Goal: Check status: Check status

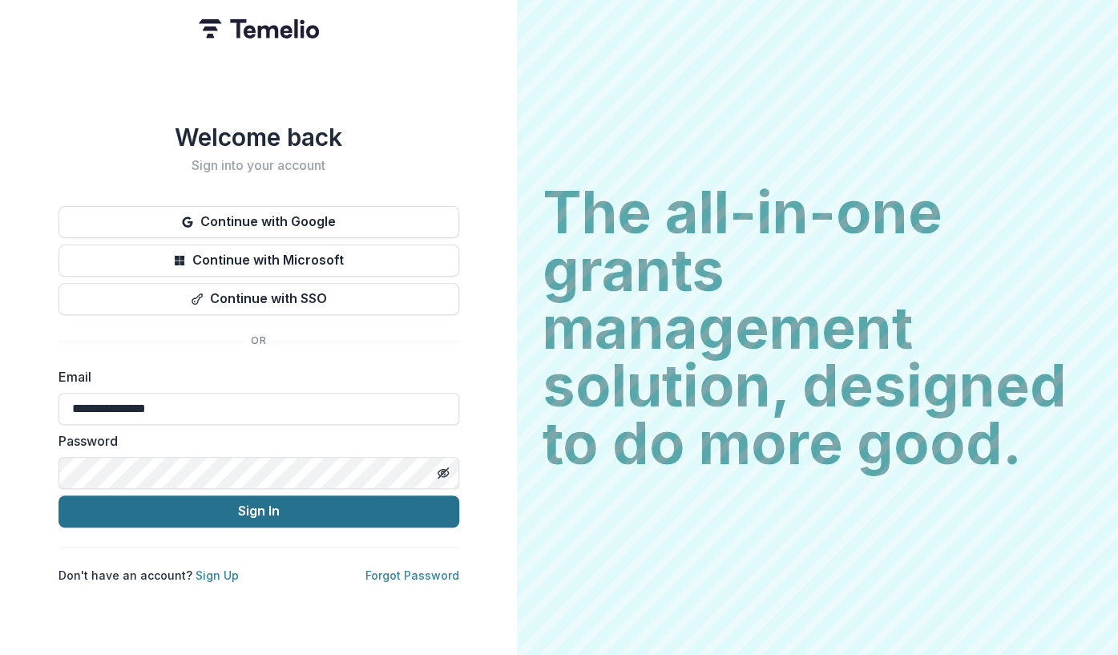
click at [260, 507] on button "Sign In" at bounding box center [258, 511] width 401 height 32
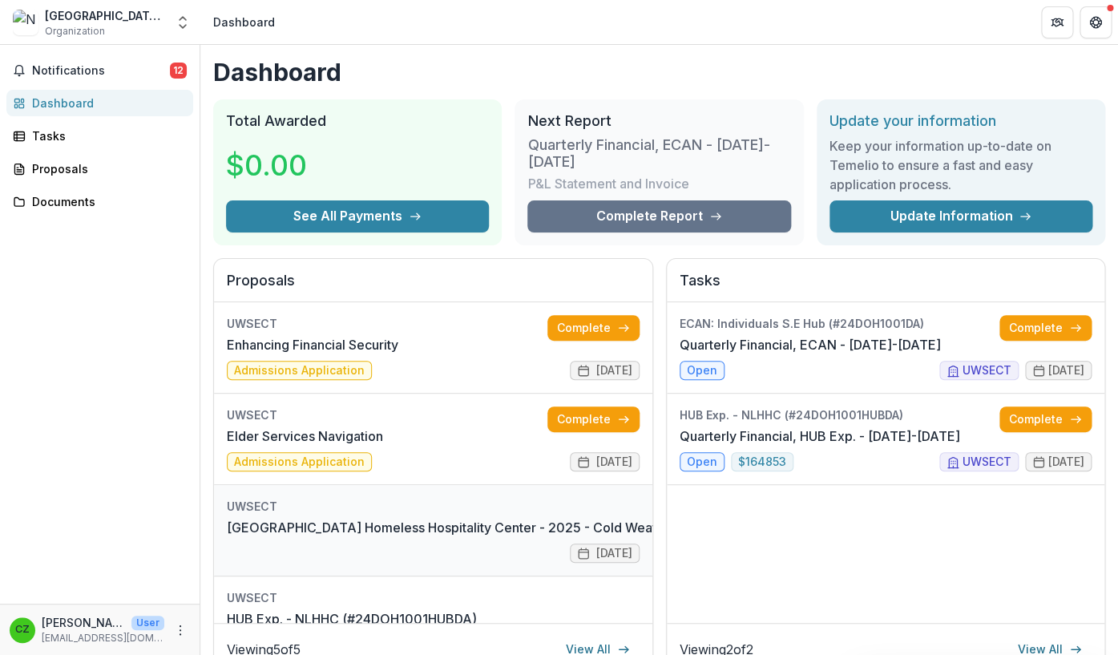
click at [462, 526] on link "[GEOGRAPHIC_DATA] Homeless Hospitality Center - 2025 - Cold Weather 2025: #26DO…" at bounding box center [548, 527] width 643 height 19
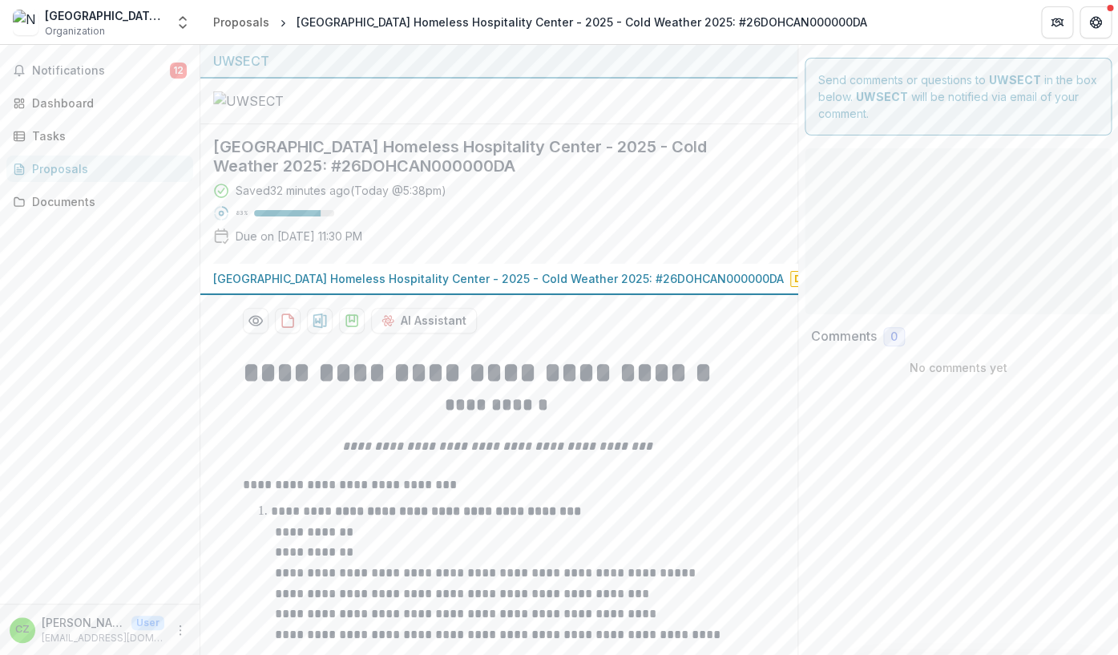
type input "**"
click at [54, 171] on div "Proposals" at bounding box center [106, 168] width 148 height 17
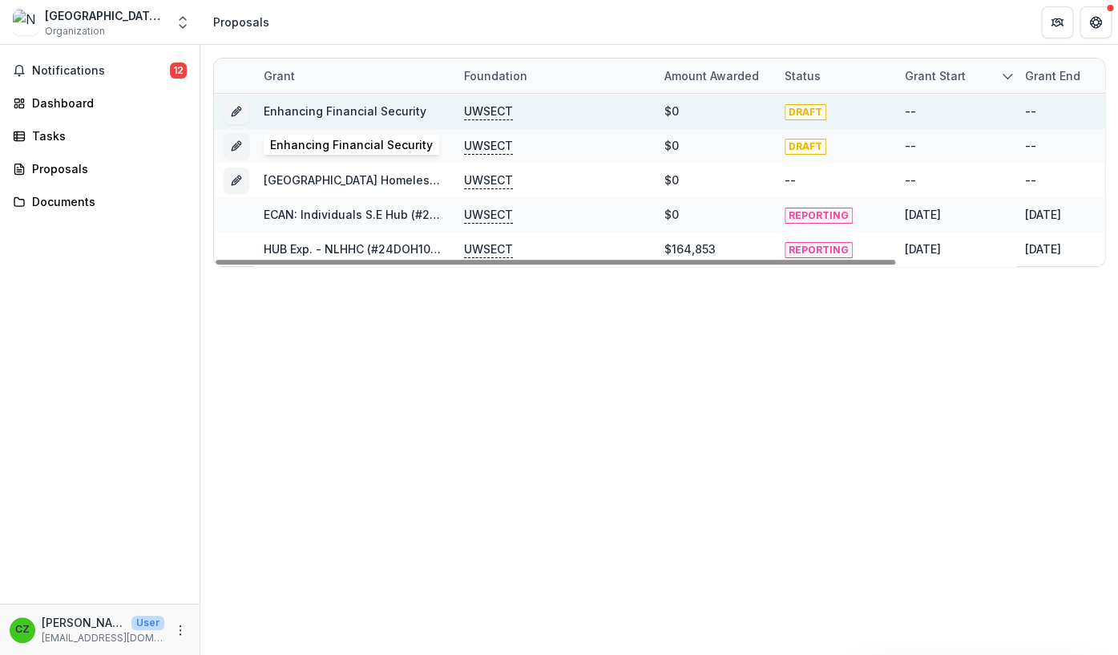
click at [380, 107] on link "Enhancing Financial Security" at bounding box center [345, 111] width 163 height 14
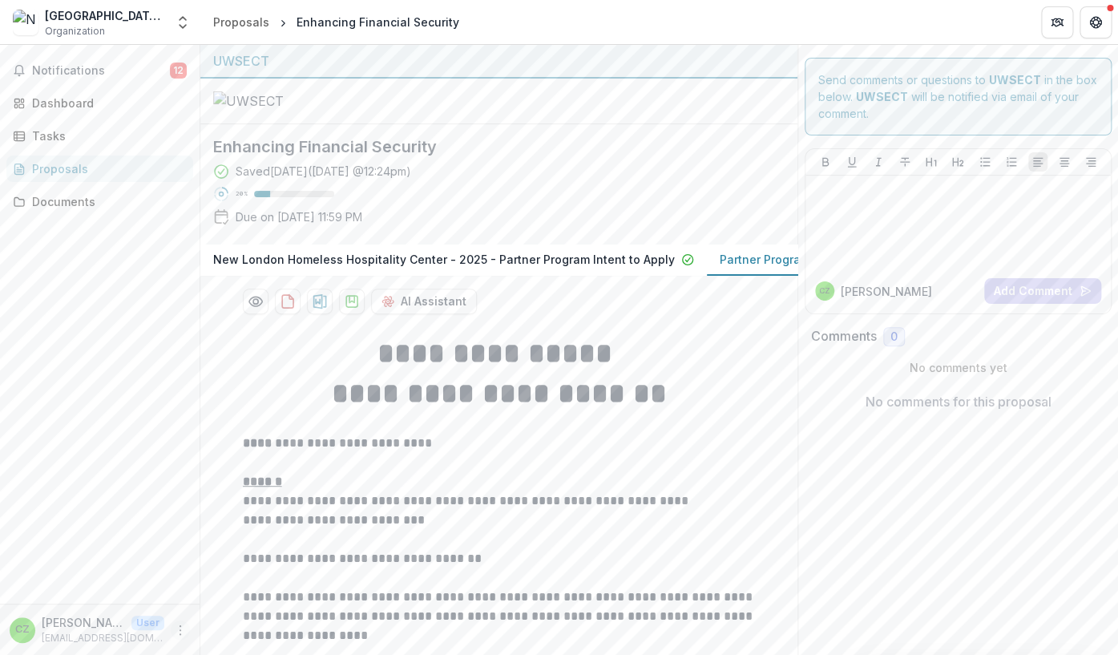
click at [179, 632] on icon "More" at bounding box center [180, 629] width 13 height 13
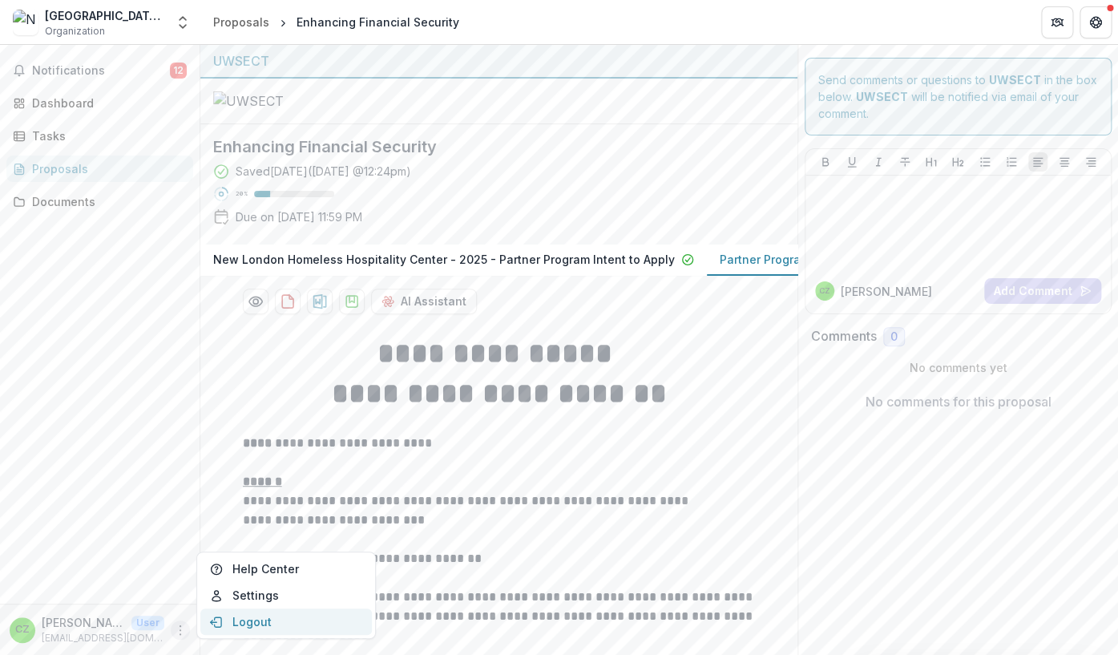
click at [241, 618] on button "Logout" at bounding box center [285, 621] width 171 height 26
